Goal: Task Accomplishment & Management: Use online tool/utility

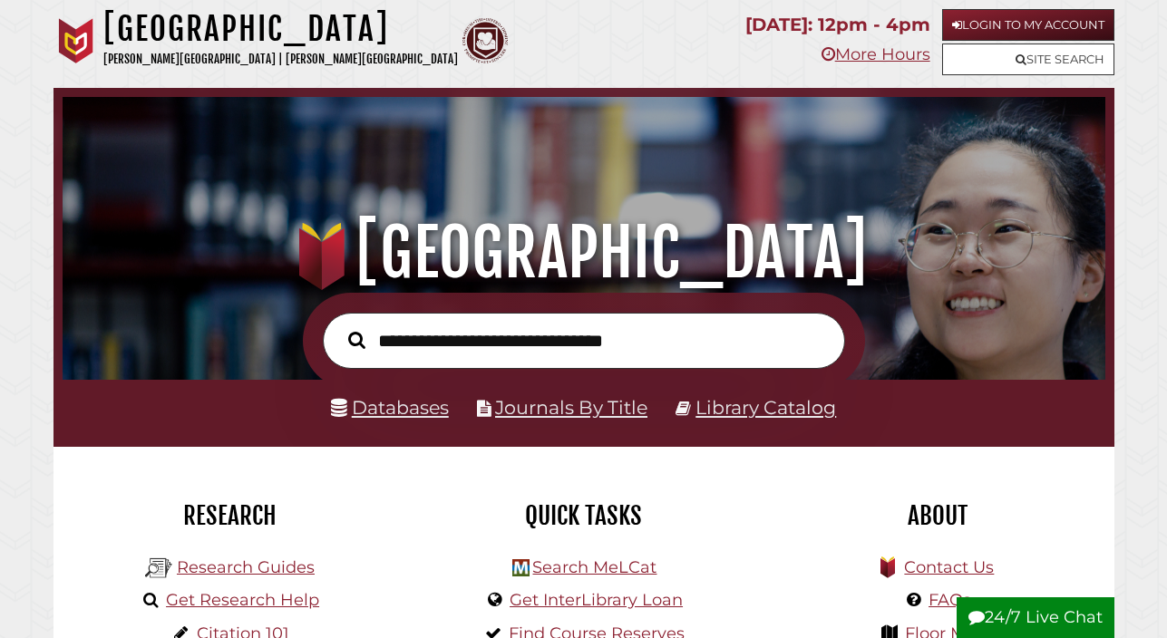
scroll to position [345, 1034]
click at [1025, 18] on link "Login to My Account" at bounding box center [1028, 25] width 172 height 32
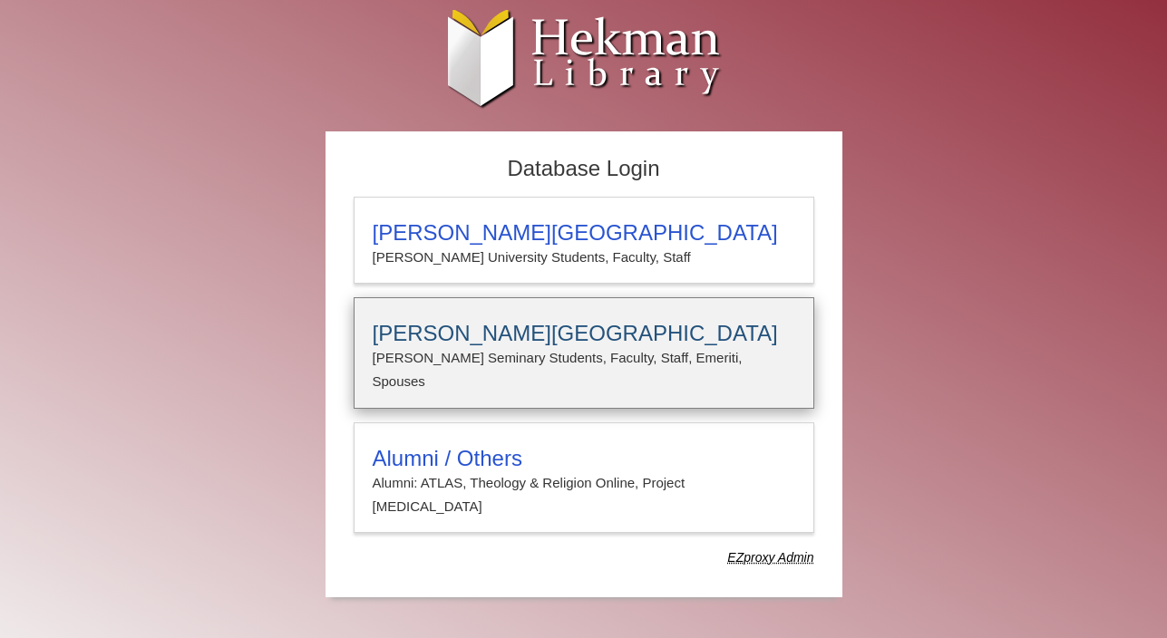
type input "**********"
click at [490, 333] on h3 "[PERSON_NAME][GEOGRAPHIC_DATA]" at bounding box center [584, 333] width 422 height 25
